Goal: Task Accomplishment & Management: Use online tool/utility

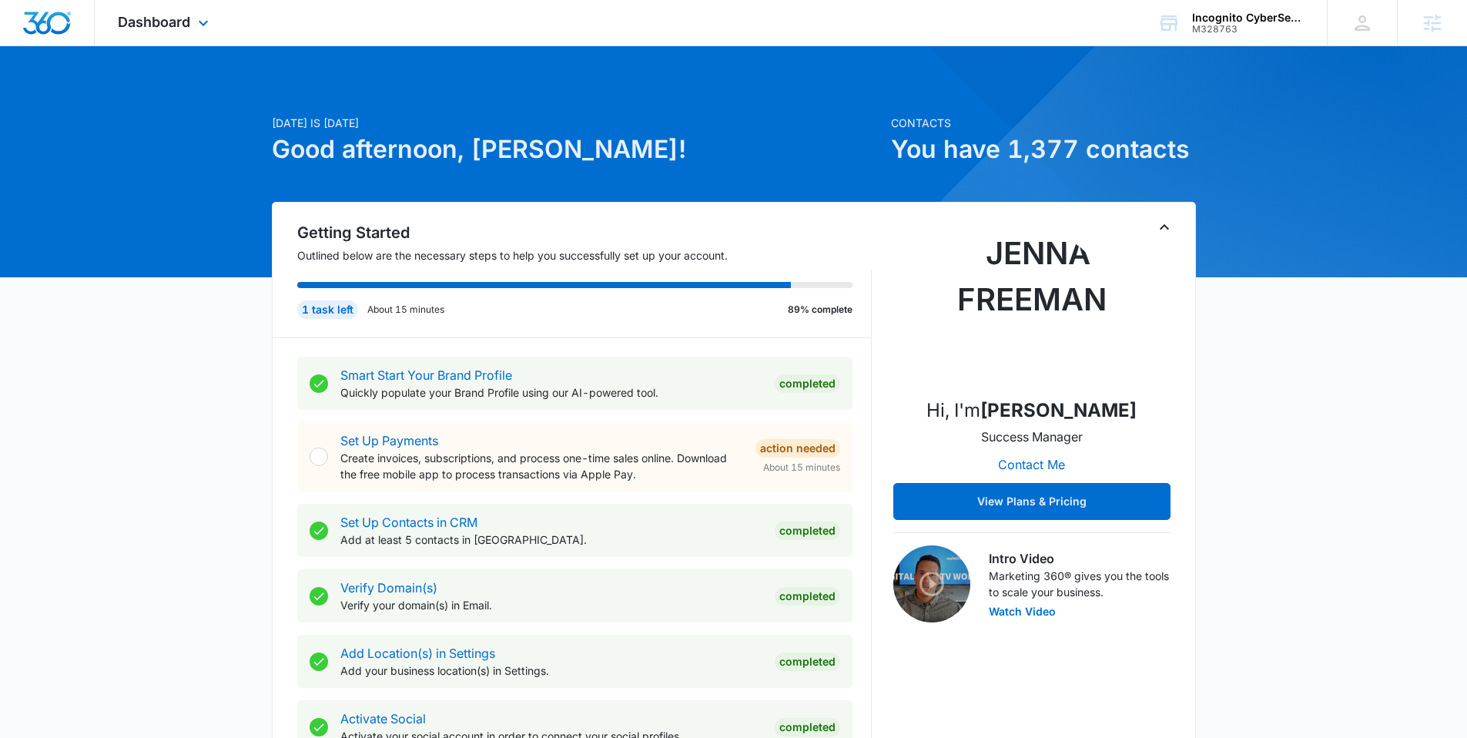
click at [166, 10] on div "Dashboard Apps Reputation Forms CRM Email Social POS Content Ads Intelligence F…" at bounding box center [165, 22] width 141 height 45
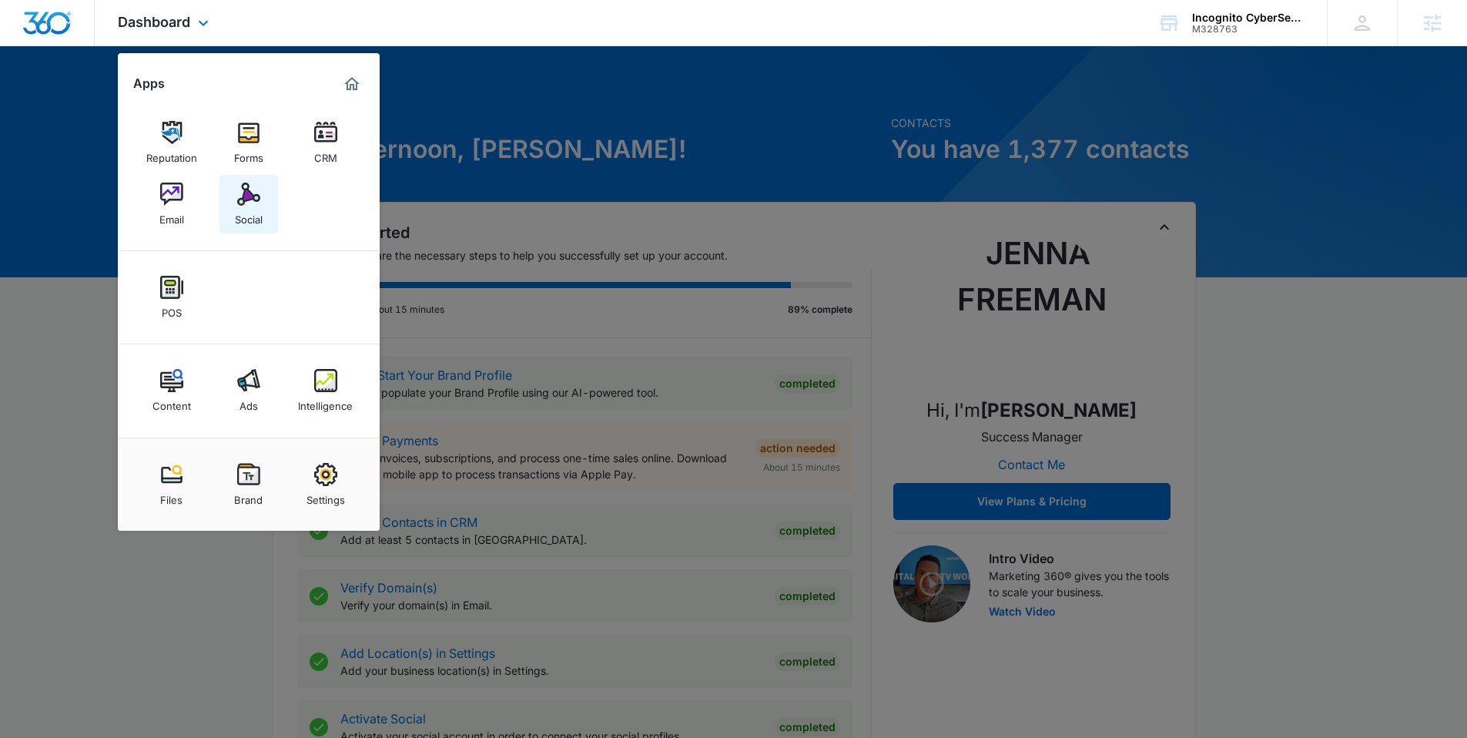
click at [257, 190] on img at bounding box center [248, 194] width 23 height 23
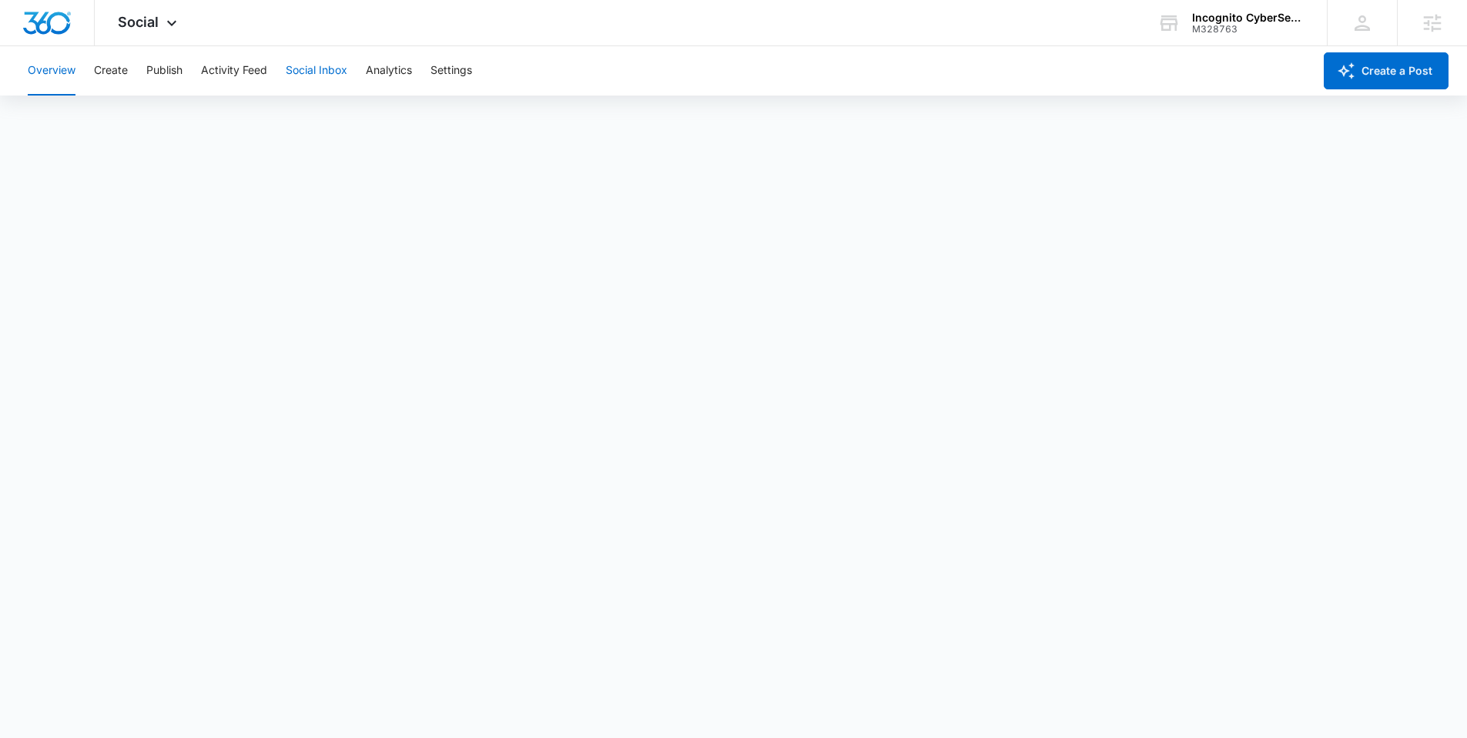
click at [309, 82] on button "Social Inbox" at bounding box center [317, 70] width 62 height 49
click at [382, 62] on button "Analytics" at bounding box center [389, 70] width 46 height 49
click at [110, 70] on button "Create" at bounding box center [111, 70] width 34 height 49
